Goal: Use online tool/utility

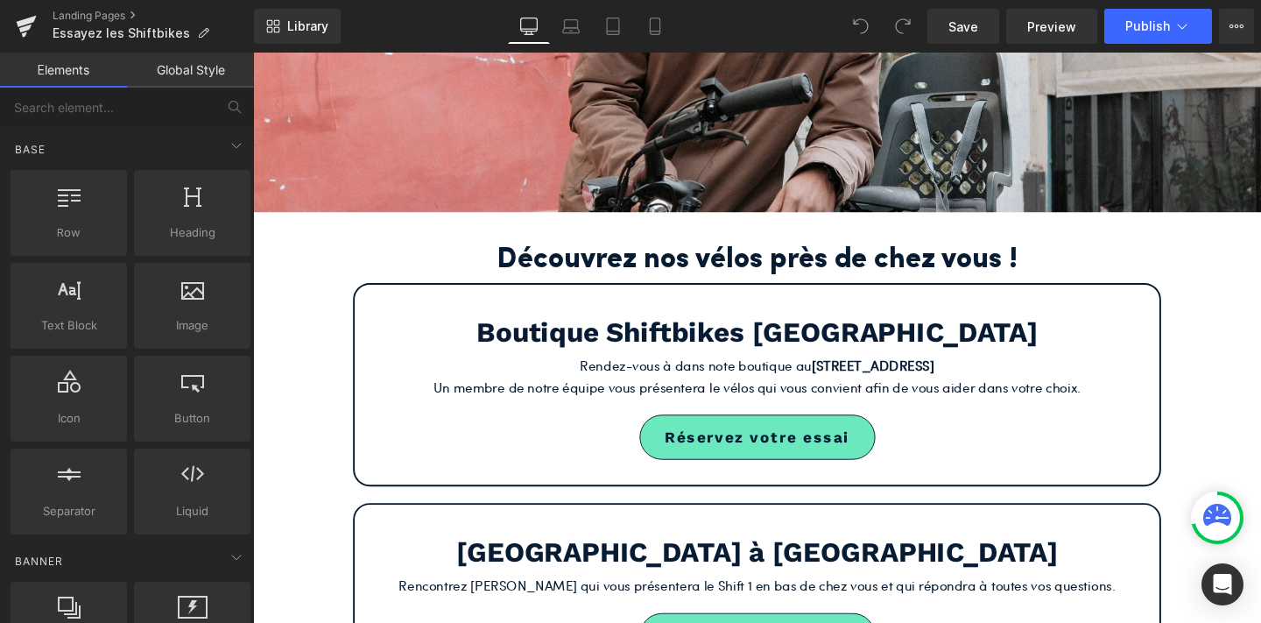
scroll to position [315, 0]
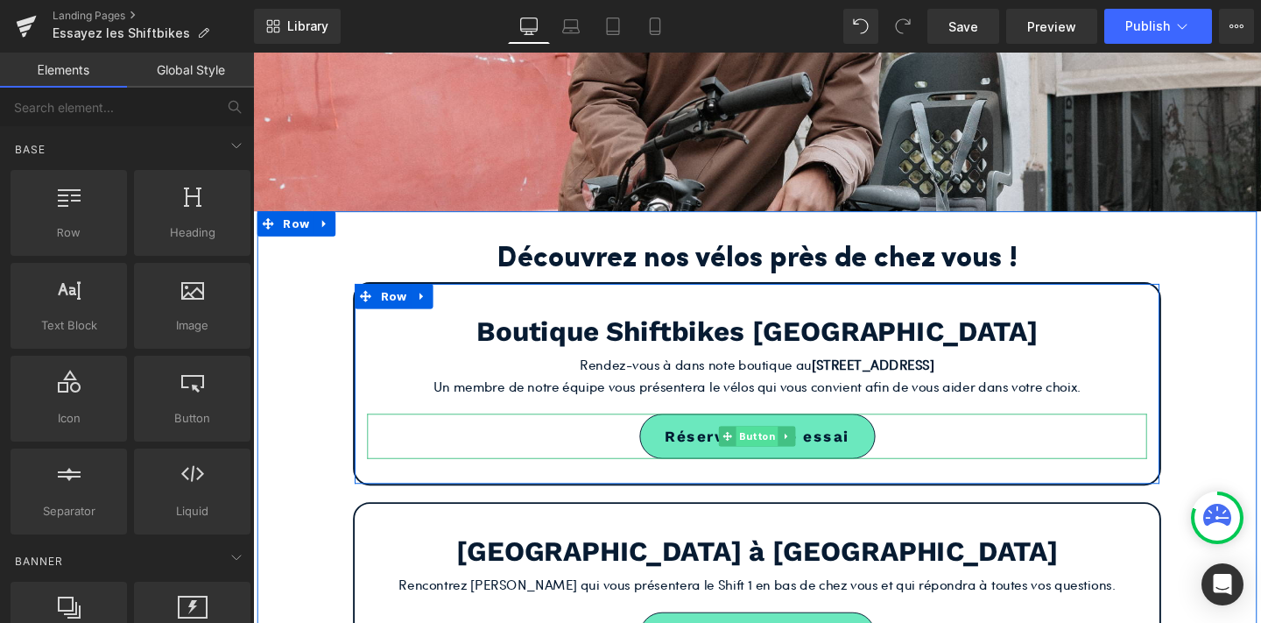
click at [785, 454] on span "Button" at bounding box center [783, 455] width 44 height 21
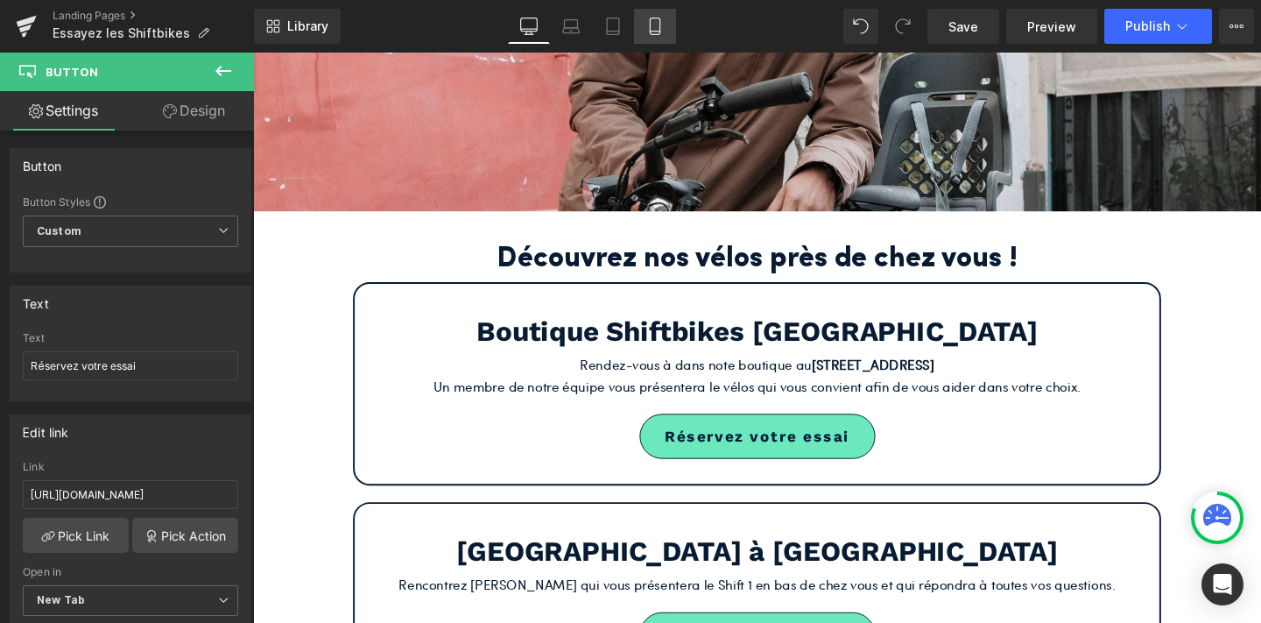
click at [653, 30] on icon at bounding box center [655, 27] width 18 height 18
type input "100"
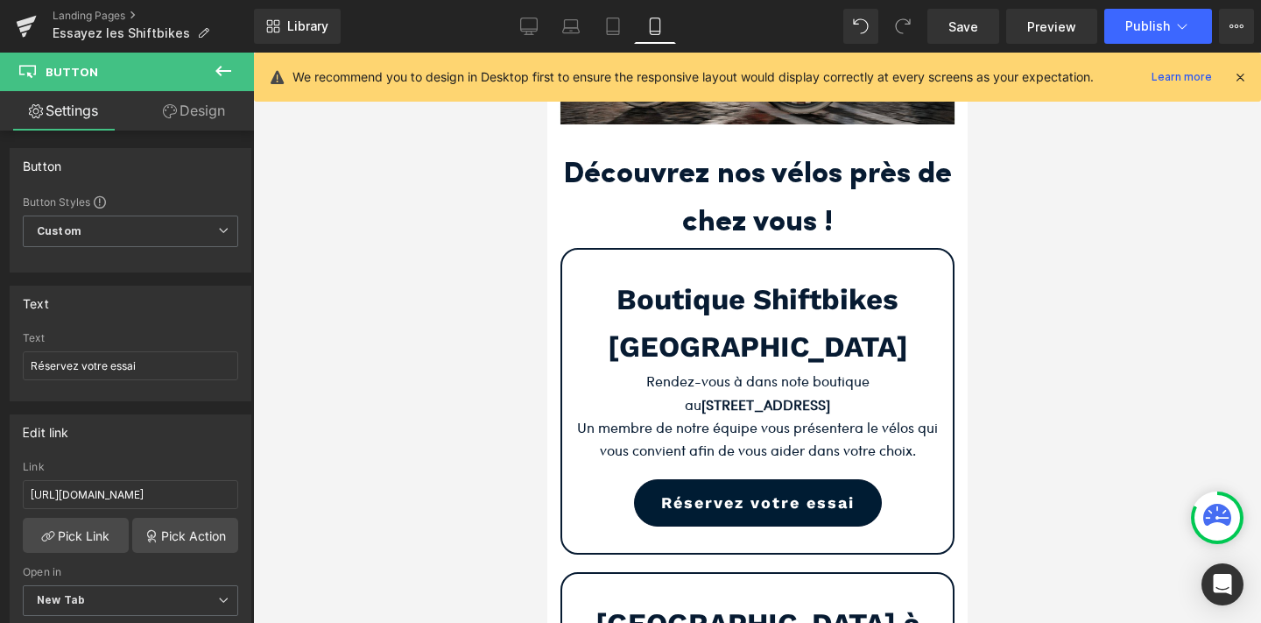
scroll to position [4710, 420]
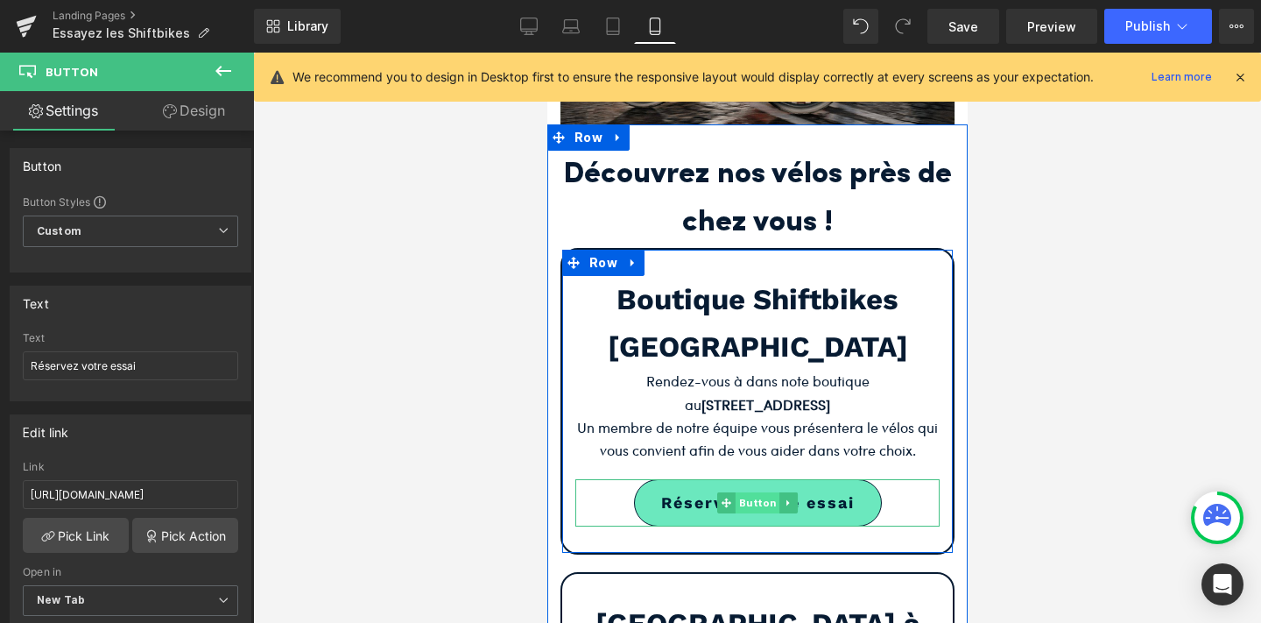
click at [753, 492] on span "Button" at bounding box center [757, 502] width 44 height 21
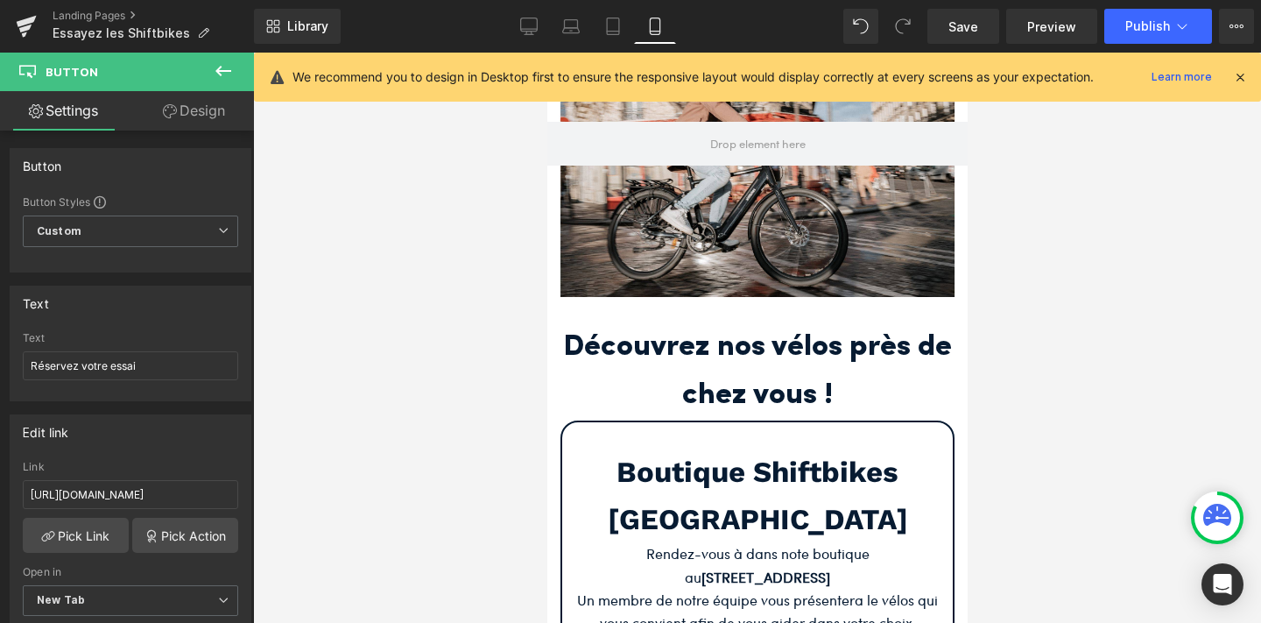
scroll to position [0, 0]
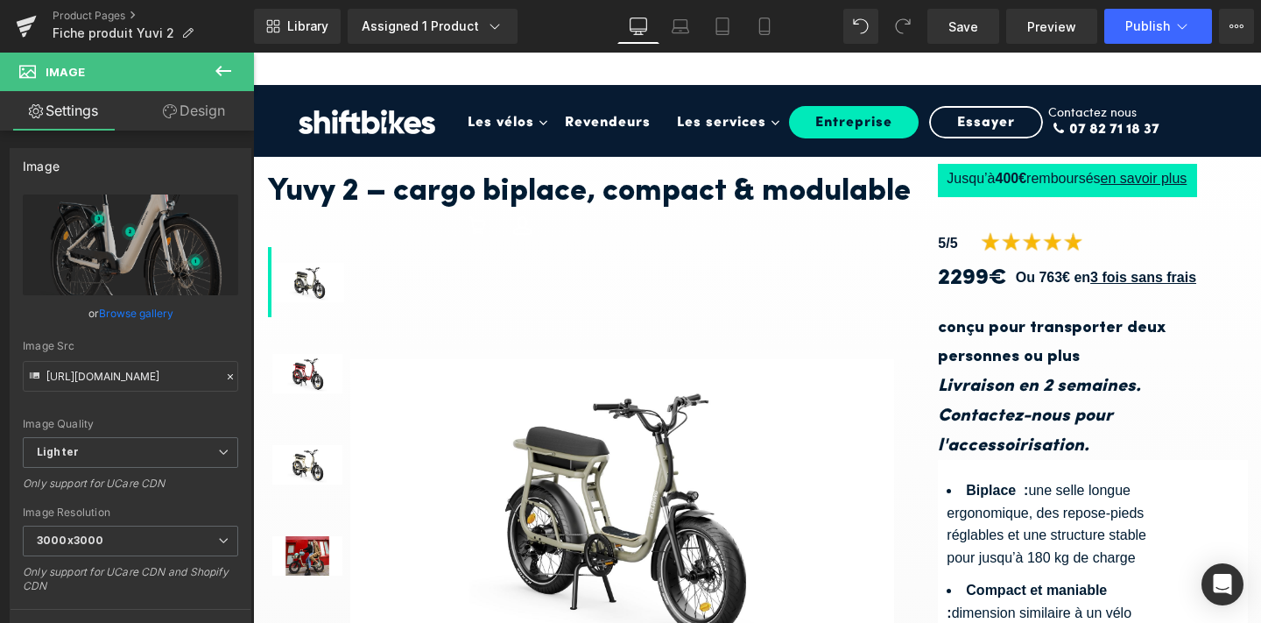
click at [967, 20] on span "Save" at bounding box center [963, 27] width 30 height 18
